Goal: Task Accomplishment & Management: Use online tool/utility

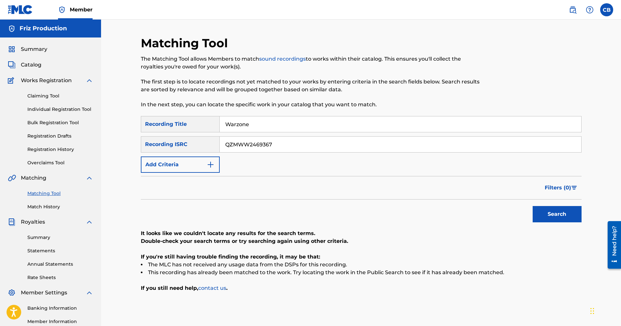
click at [46, 24] on div "Friz Production" at bounding box center [50, 29] width 101 height 18
click at [42, 28] on h5 "Friz Production" at bounding box center [43, 28] width 47 height 7
click at [22, 12] on img at bounding box center [20, 9] width 25 height 9
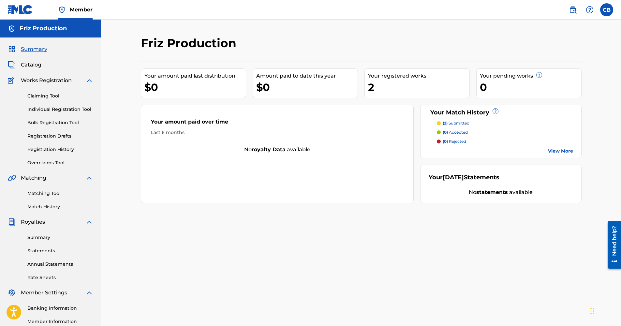
click at [38, 94] on link "Claiming Tool" at bounding box center [60, 96] width 66 height 7
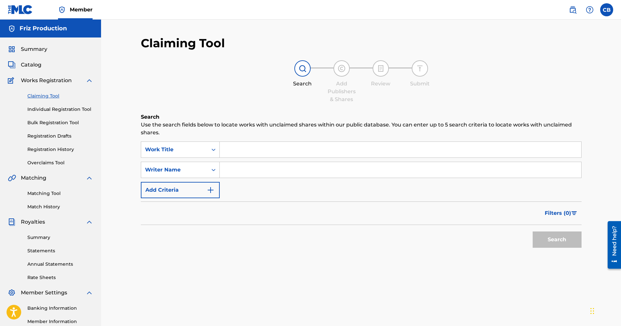
click at [90, 80] on img at bounding box center [89, 81] width 8 height 8
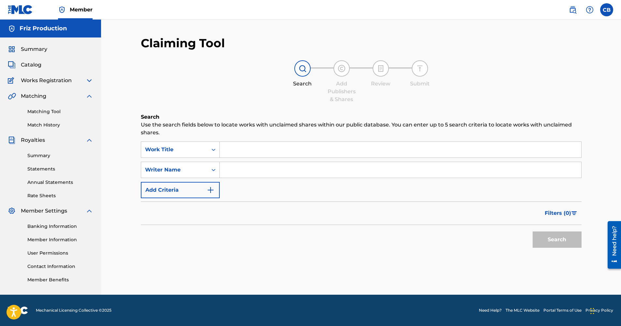
click at [89, 99] on img at bounding box center [89, 96] width 8 height 8
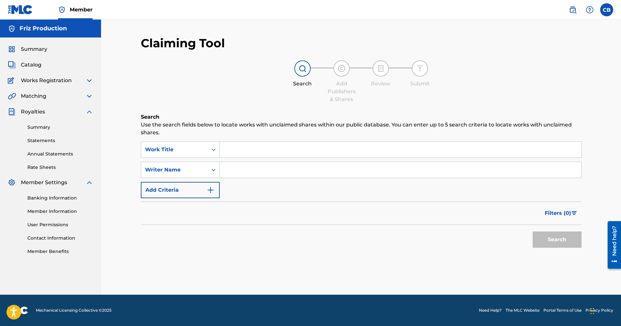
click at [89, 99] on img at bounding box center [89, 96] width 8 height 8
